Goal: Subscribe to service/newsletter

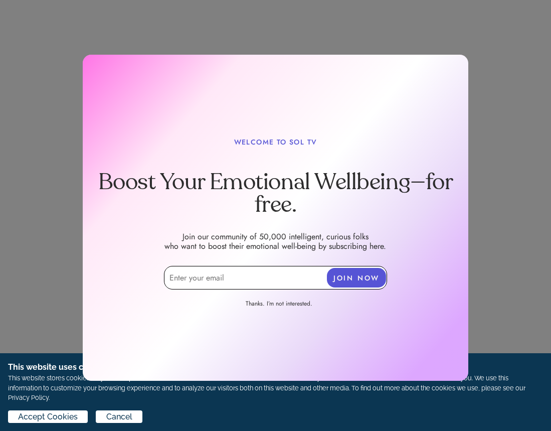
click at [219, 280] on input "email" at bounding box center [275, 278] width 223 height 24
type input "[PERSON_NAME][EMAIL_ADDRESS][DOMAIN_NAME]"
click at [363, 275] on button "JOIN NOW" at bounding box center [356, 278] width 59 height 20
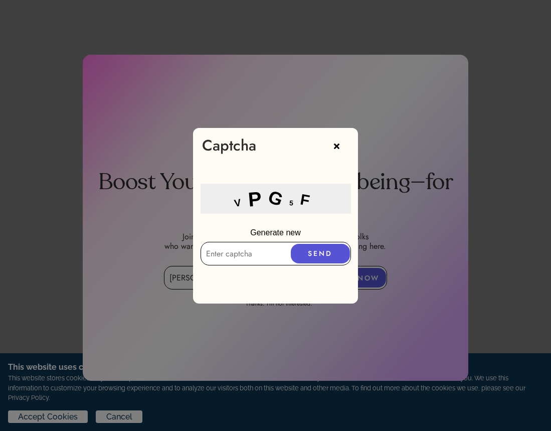
click at [219, 256] on input "text" at bounding box center [276, 254] width 150 height 24
type input "VPG5F"
click at [318, 255] on button "SEND" at bounding box center [320, 254] width 59 height 20
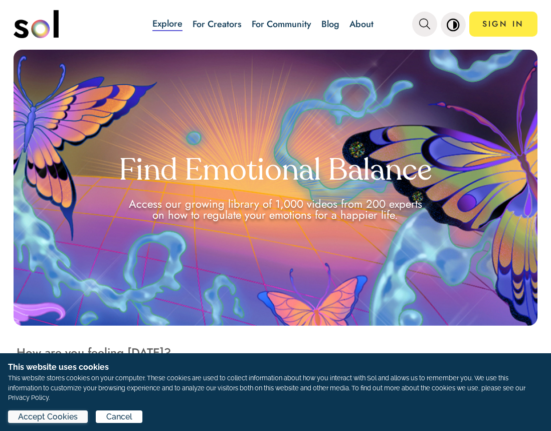
click at [48, 416] on span "Accept Cookies" at bounding box center [48, 417] width 60 height 12
